Goal: Task Accomplishment & Management: Manage account settings

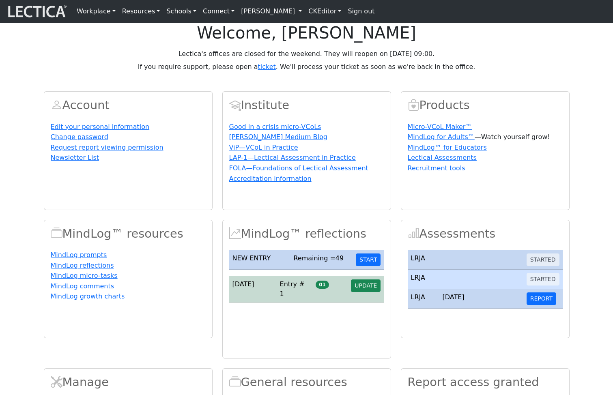
click at [294, 14] on link "[PERSON_NAME]" at bounding box center [271, 11] width 67 height 16
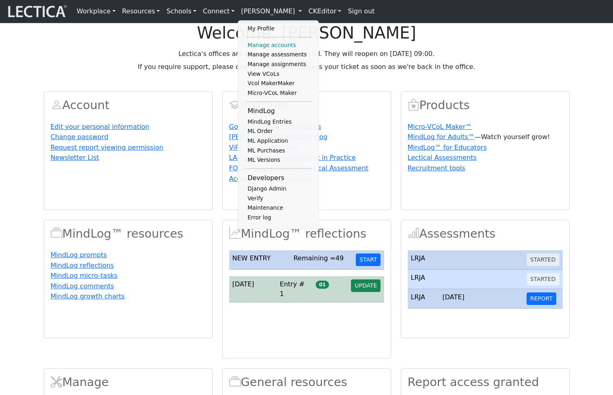
click at [271, 50] on link "Manage accounts" at bounding box center [278, 46] width 67 height 10
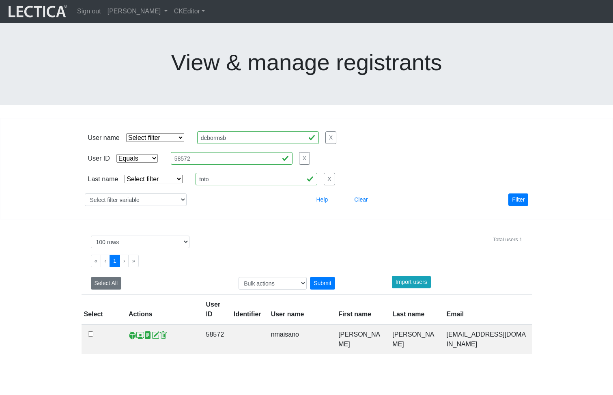
select select "equal"
select select "100"
click at [140, 331] on span at bounding box center [140, 335] width 8 height 9
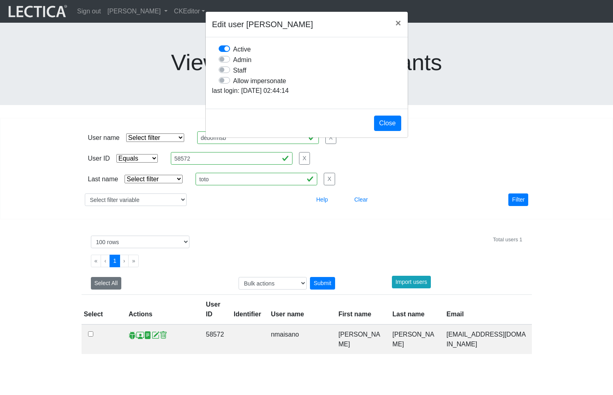
click at [233, 86] on label "Allow impersonate" at bounding box center [259, 80] width 53 height 11
click at [225, 84] on input "Allow impersonate" at bounding box center [222, 79] width 6 height 8
checkbox input "true"
click at [389, 131] on button "Close" at bounding box center [387, 123] width 27 height 15
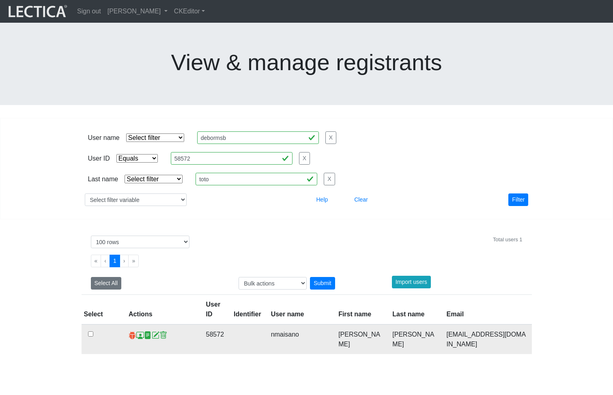
click at [129, 331] on span at bounding box center [133, 335] width 8 height 9
